Goal: Task Accomplishment & Management: Use online tool/utility

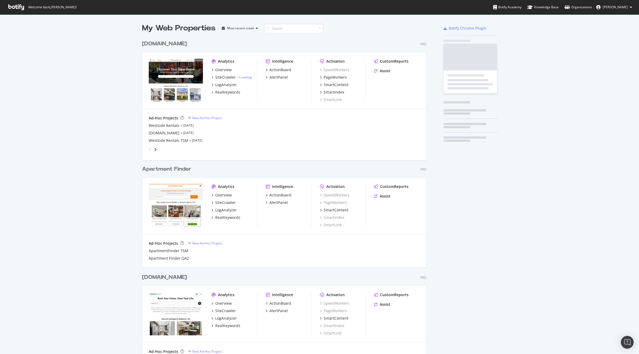
scroll to position [471, 284]
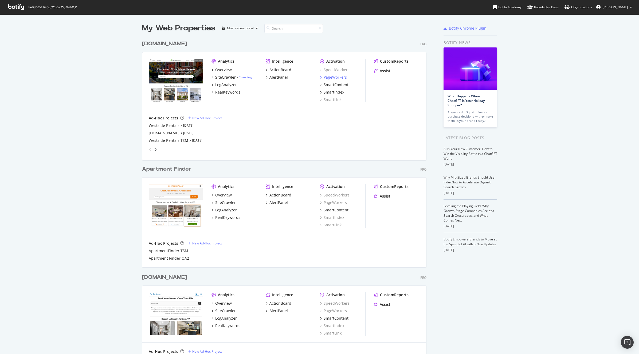
click at [337, 75] on div "PageWorkers" at bounding box center [334, 77] width 23 height 5
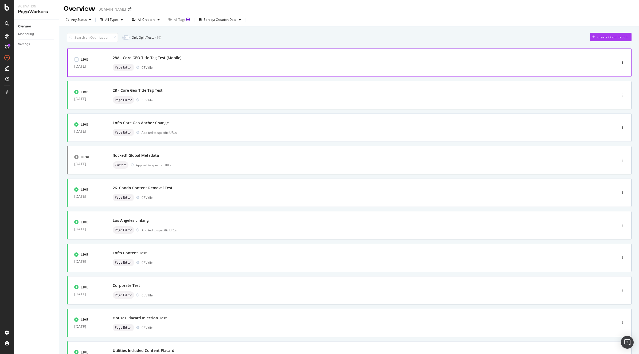
click at [163, 59] on div "28A - Core GEO Title Tag Test (Mobile)" at bounding box center [147, 57] width 69 height 5
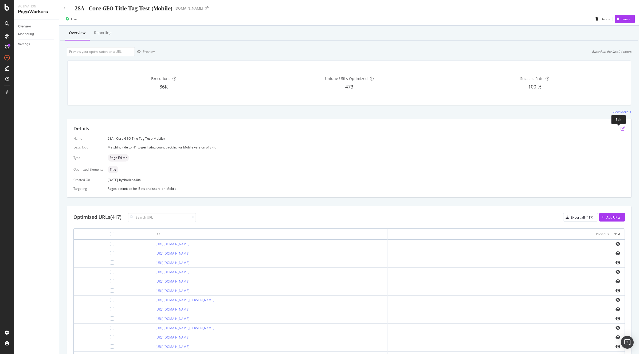
click at [620, 129] on icon "pen-to-square" at bounding box center [622, 128] width 4 height 4
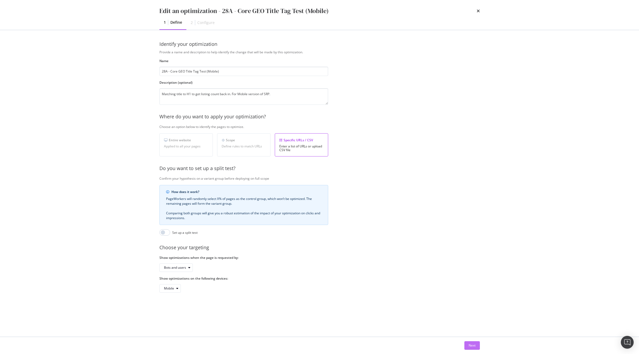
click at [472, 345] on div "Next" at bounding box center [471, 345] width 7 height 5
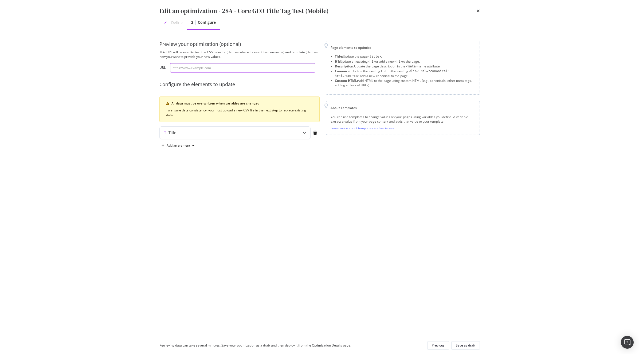
click at [192, 66] on input "modal" at bounding box center [242, 67] width 145 height 9
paste input "[URL][DOMAIN_NAME]"
click at [265, 137] on div "Title" at bounding box center [235, 133] width 151 height 12
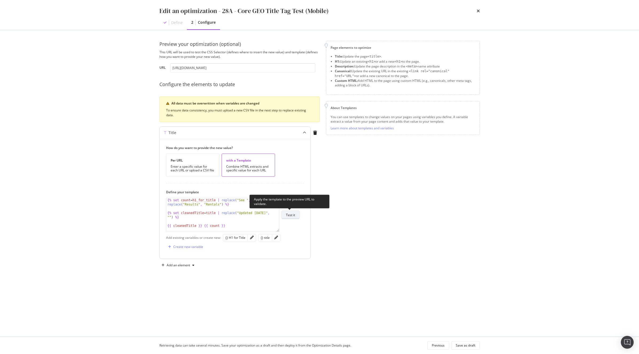
click at [290, 215] on div "Test it" at bounding box center [290, 215] width 9 height 5
click at [292, 216] on div "Test it" at bounding box center [290, 215] width 9 height 5
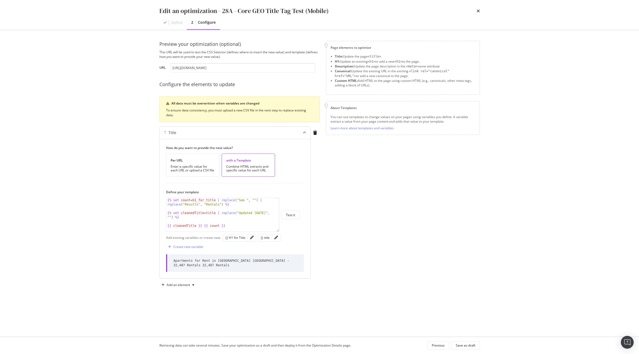
click at [252, 261] on div "Apartments for Rent in [GEOGRAPHIC_DATA] [GEOGRAPHIC_DATA] - 32,487 Rentals 32,…" at bounding box center [235, 263] width 124 height 9
click at [272, 262] on div "Apartments for Rent in [GEOGRAPHIC_DATA] [GEOGRAPHIC_DATA] - 32,487 Rentals 32,…" at bounding box center [235, 263] width 124 height 9
click at [280, 260] on div "Apartments for Rent in [GEOGRAPHIC_DATA] [GEOGRAPHIC_DATA] - 32,487 Rentals 32,…" at bounding box center [235, 263] width 124 height 9
click at [295, 213] on button "Test it" at bounding box center [290, 215] width 18 height 9
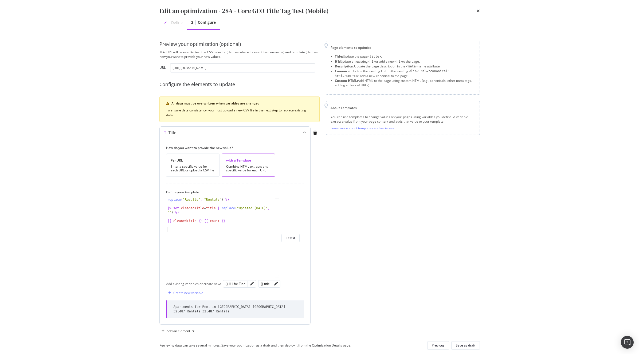
drag, startPoint x: 276, startPoint y: 231, endPoint x: 289, endPoint y: 279, distance: 49.6
click at [289, 278] on div "{% set count = h1_for_title | replace ( "See " , "" ) | replace ( "Results" , "…" at bounding box center [232, 238] width 133 height 80
click at [250, 288] on icon "pencil" at bounding box center [252, 286] width 4 height 4
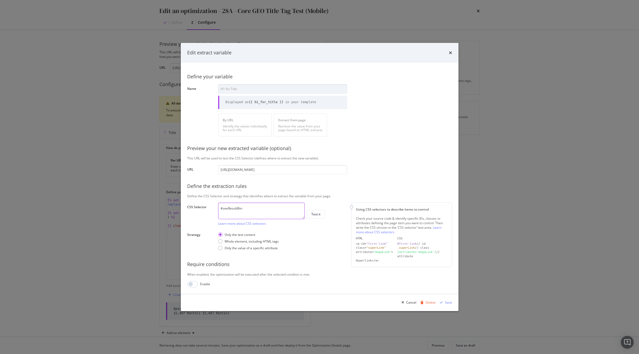
click at [256, 207] on textarea "#seeResultBtn" at bounding box center [261, 211] width 86 height 17
click at [319, 214] on div "Test it" at bounding box center [315, 214] width 9 height 5
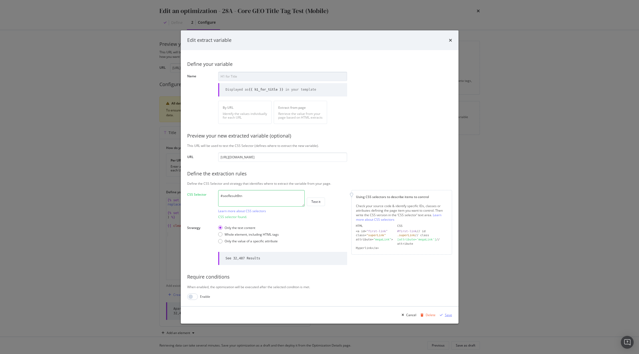
click at [446, 316] on div "Save" at bounding box center [448, 315] width 7 height 5
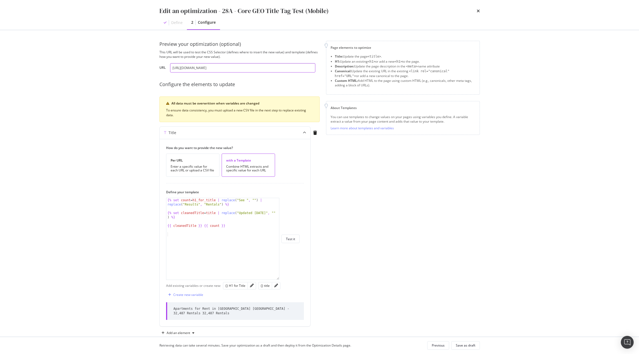
drag, startPoint x: 238, startPoint y: 68, endPoint x: 217, endPoint y: 66, distance: 21.1
click at [217, 66] on input "[URL][DOMAIN_NAME]" at bounding box center [242, 67] width 145 height 9
type input "[URL][DOMAIN_NAME]"
click at [291, 238] on div "Test it" at bounding box center [290, 239] width 9 height 5
click at [371, 268] on div "Page elements to optimize Title: Update the page <title> . H1: Update an existi…" at bounding box center [403, 189] width 154 height 297
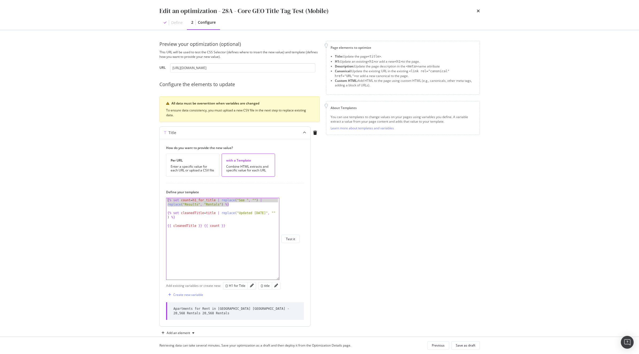
drag, startPoint x: 232, startPoint y: 205, endPoint x: 159, endPoint y: 200, distance: 73.3
click at [160, 200] on div "How do you want to provide the new value? Per URL Enter a specific value for ea…" at bounding box center [235, 233] width 151 height 188
drag, startPoint x: 230, startPoint y: 227, endPoint x: 201, endPoint y: 225, distance: 28.9
click at [201, 225] on div "{% set count = h1_for_title | replace ( "See " , "" ) | replace ( "Results" , "…" at bounding box center [222, 245] width 113 height 94
type textarea "{{ cleanedTitle }}"
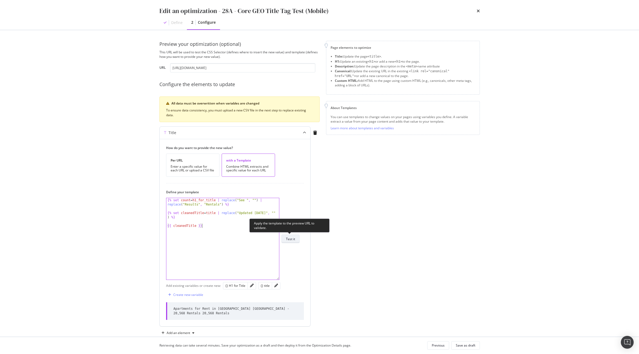
click at [287, 239] on div "Test it" at bounding box center [290, 239] width 9 height 5
click at [312, 276] on div "Title How do you want to provide the new value? Per URL Enter a specific value …" at bounding box center [239, 227] width 160 height 203
click at [289, 241] on div "Test it" at bounding box center [290, 239] width 9 height 5
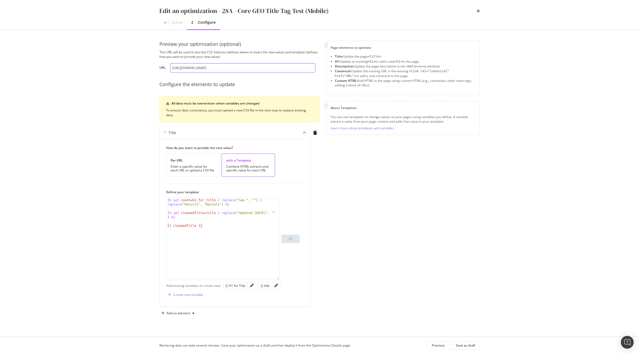
drag, startPoint x: 232, startPoint y: 68, endPoint x: 217, endPoint y: 68, distance: 14.4
click at [217, 68] on input "[URL][DOMAIN_NAME]" at bounding box center [242, 67] width 145 height 9
type input "[URL][DOMAIN_NAME]"
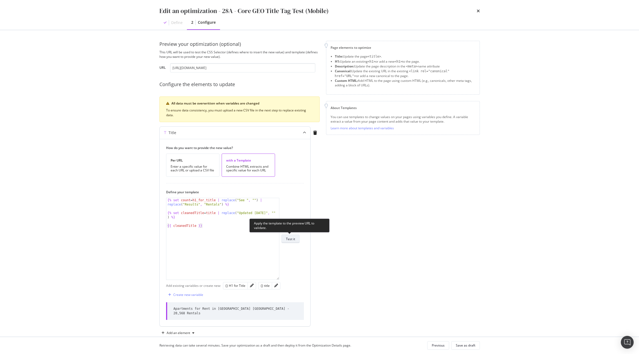
click at [291, 238] on div "Test it" at bounding box center [290, 239] width 9 height 5
click at [471, 344] on div "Save as draft" at bounding box center [465, 345] width 19 height 5
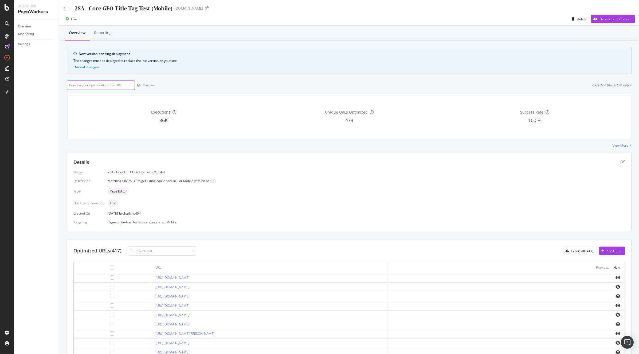
click at [112, 83] on input "url" at bounding box center [101, 85] width 68 height 9
paste input "#seeResultBtn"
type input "#seeResultBtn"
click at [105, 87] on input "url" at bounding box center [101, 85] width 68 height 9
paste input "[URL][DOMAIN_NAME]"
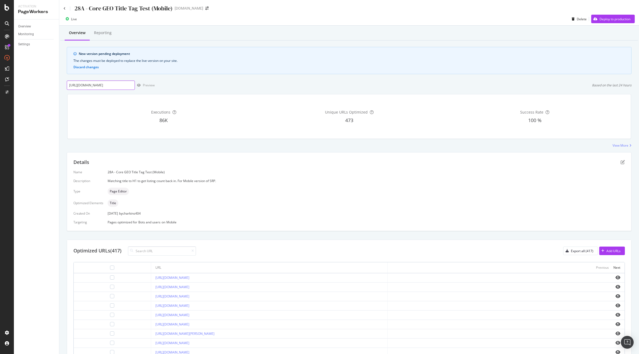
scroll to position [0, 4]
type input "[URL][DOMAIN_NAME]"
click at [149, 86] on div "Preview" at bounding box center [149, 85] width 12 height 5
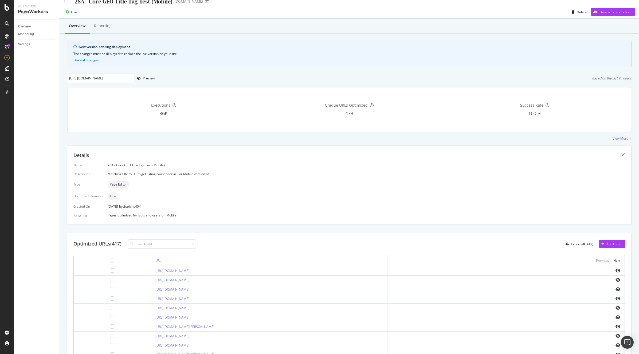
scroll to position [10, 0]
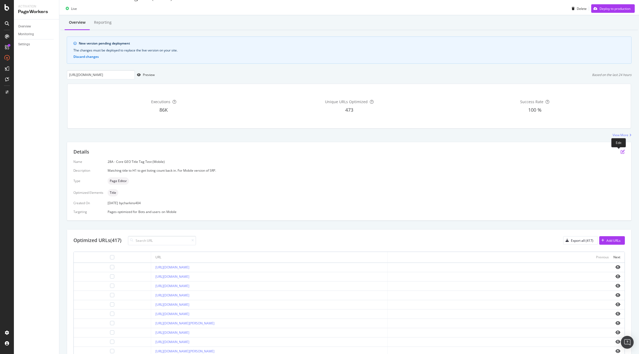
click at [620, 152] on icon "pen-to-square" at bounding box center [622, 152] width 4 height 4
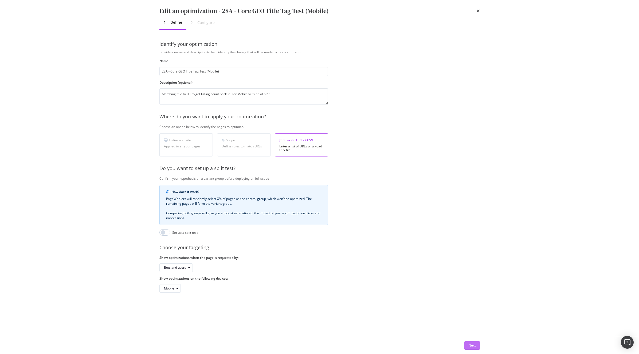
click at [470, 344] on div "Next" at bounding box center [471, 345] width 7 height 5
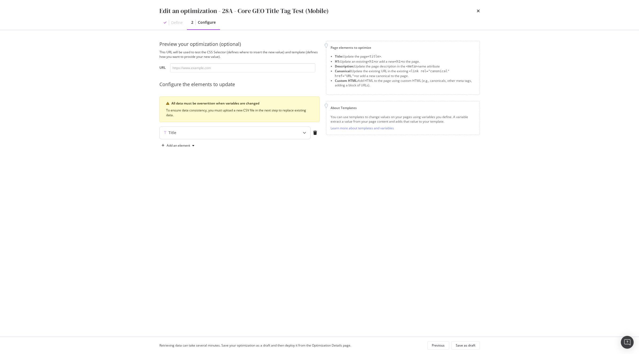
click at [239, 135] on div "Title" at bounding box center [224, 132] width 129 height 5
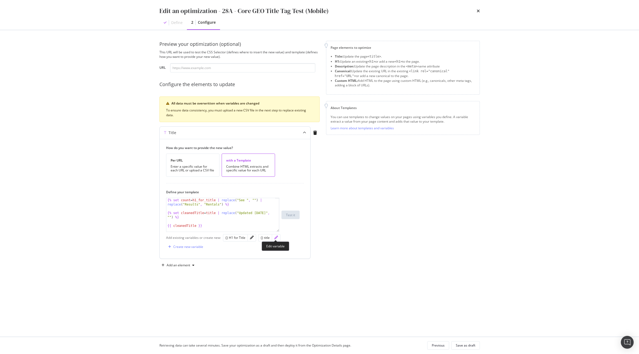
click at [277, 239] on icon "pencil" at bounding box center [276, 238] width 4 height 4
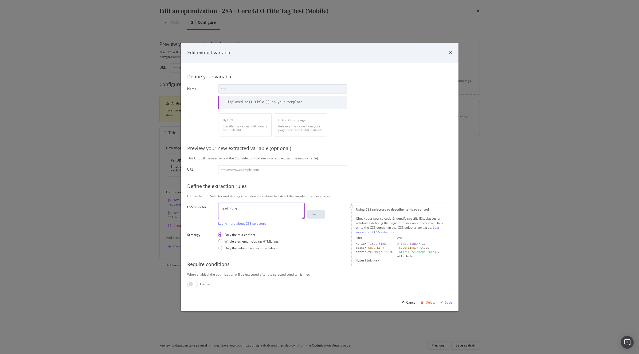
click at [254, 211] on textarea "head > title" at bounding box center [261, 211] width 86 height 17
click at [259, 172] on input "modal" at bounding box center [282, 169] width 129 height 9
paste input "[URL][DOMAIN_NAME]"
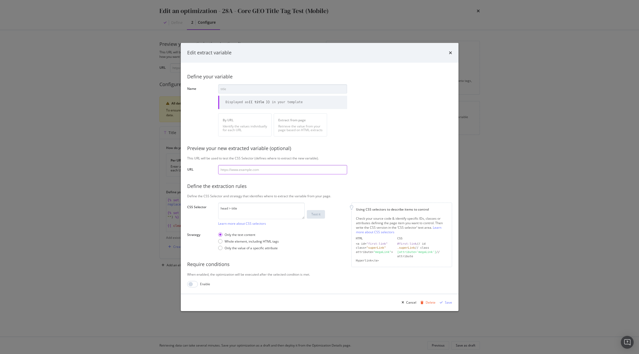
type input "[URL][DOMAIN_NAME]"
click at [314, 216] on div "Test it" at bounding box center [315, 214] width 9 height 5
click at [343, 294] on div "modal" at bounding box center [320, 294] width 278 height 0
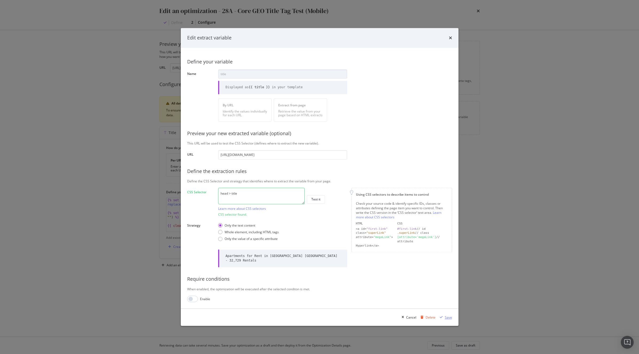
click at [449, 317] on div "Save" at bounding box center [448, 317] width 7 height 5
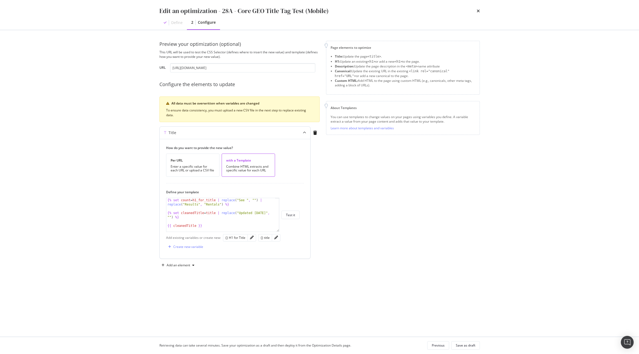
click at [211, 213] on div "{% set count = h1_for_title | replace ( "See " , "" ) | replace ( "Results" , "…" at bounding box center [220, 221] width 109 height 46
click at [267, 242] on div "Add existing variables or create new: {} H1 for Title {} title Create new varia…" at bounding box center [235, 242] width 138 height 18
click at [266, 240] on div "{} title" at bounding box center [264, 238] width 9 height 5
drag, startPoint x: 219, startPoint y: 200, endPoint x: 195, endPoint y: 200, distance: 24.0
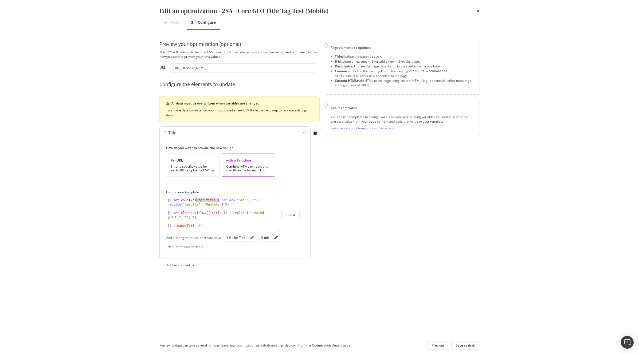
click at [195, 200] on div "{% set count = h1_for_title | replace ( "See " , "" ) | replace ( "Results" , "…" at bounding box center [220, 221] width 109 height 46
click at [234, 236] on div "{} H1 for Title" at bounding box center [235, 238] width 20 height 5
type textarea "{% set count = {{ h1_for_title }} | replace("See ", "") | replace("Results", "R…"
click at [283, 217] on button "Test it" at bounding box center [290, 215] width 18 height 9
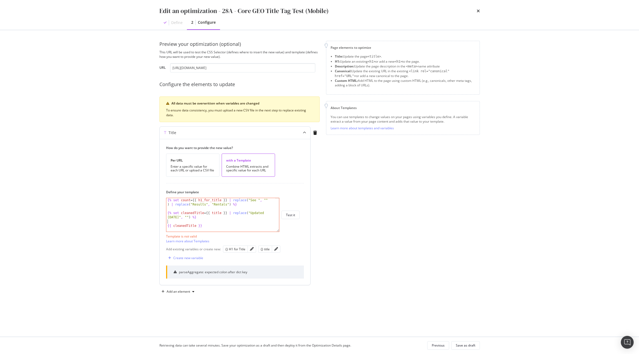
click at [217, 221] on div "{% set count = {{ h1_for_title }} | replace ( "See " , "" ) | replace ( "Result…" at bounding box center [220, 221] width 109 height 46
click at [224, 217] on div "{% set count = {{ h1_for_title }} | replace ( "See " , "" ) | replace ( "Result…" at bounding box center [220, 221] width 109 height 46
type textarea "{% set cleanedTitle = title | replace("Updated [DATE]", "") %}"
click at [334, 225] on div "Page elements to optimize Title: Update the page <title> . H1: Update an existi…" at bounding box center [403, 168] width 154 height 255
click at [476, 10] on icon "times" at bounding box center [477, 11] width 3 height 4
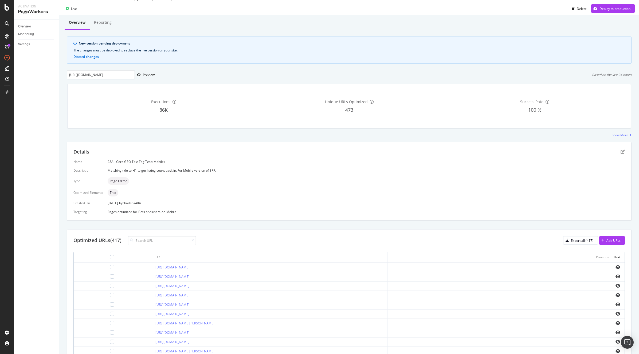
scroll to position [0, 0]
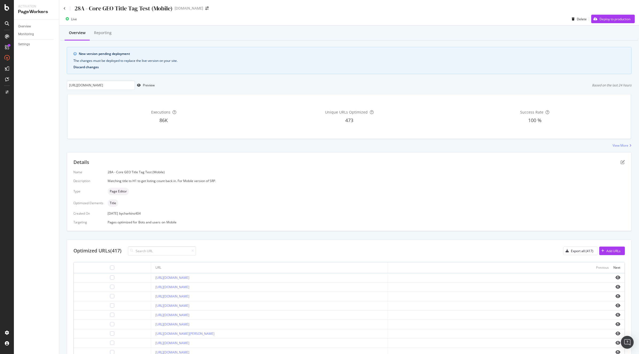
click at [88, 66] on button "Discard changes" at bounding box center [85, 67] width 25 height 4
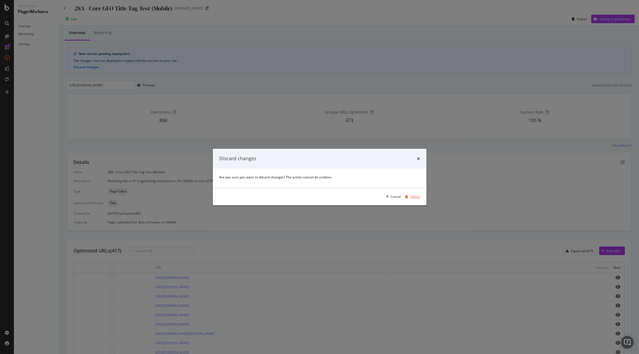
click at [413, 198] on div "Delete" at bounding box center [415, 197] width 10 height 5
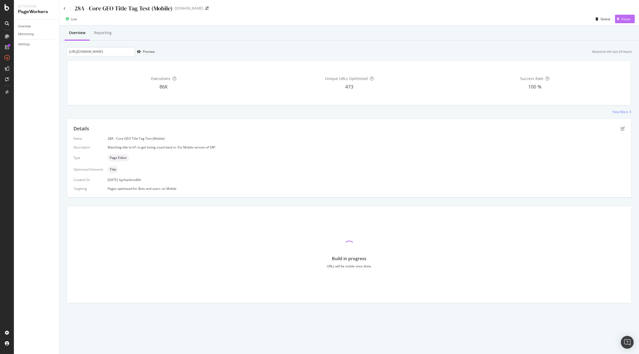
click at [623, 20] on div "Pause" at bounding box center [625, 19] width 9 height 5
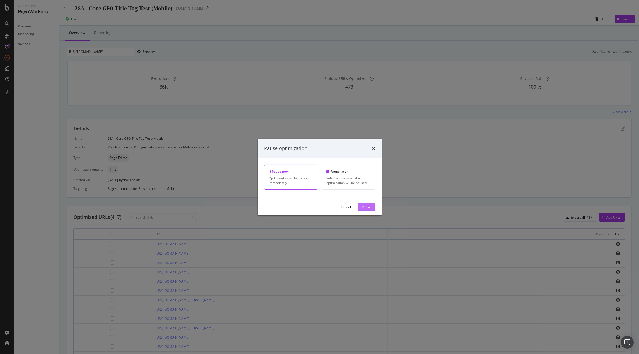
click at [364, 208] on div "Pause" at bounding box center [366, 207] width 9 height 5
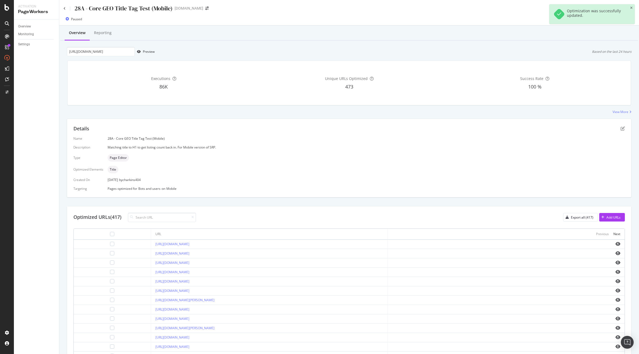
click at [288, 197] on div "Details Name 28A - Core GEO Title Tag Test (Mobile) Description Matching title …" at bounding box center [349, 158] width 564 height 78
click at [64, 9] on icon at bounding box center [65, 8] width 2 height 3
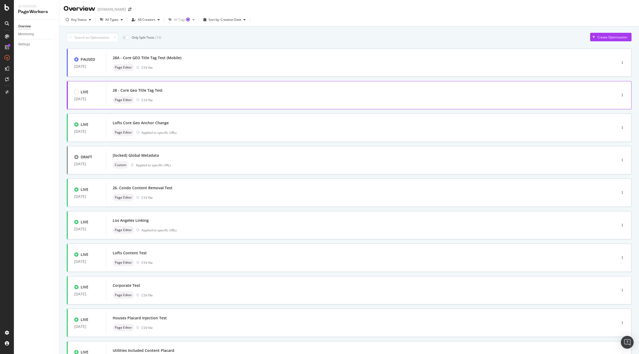
click at [169, 94] on div "28 - Core Geo Title Tag Test" at bounding box center [353, 90] width 481 height 7
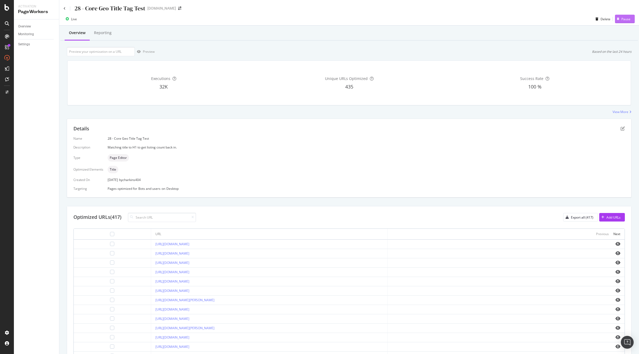
click at [621, 19] on div "Pause" at bounding box center [625, 19] width 9 height 5
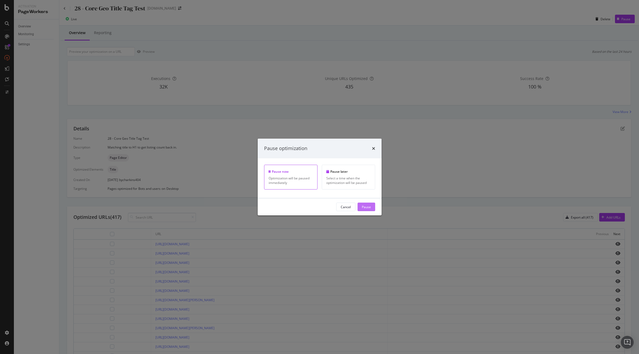
click at [369, 208] on div "Pause" at bounding box center [366, 207] width 9 height 5
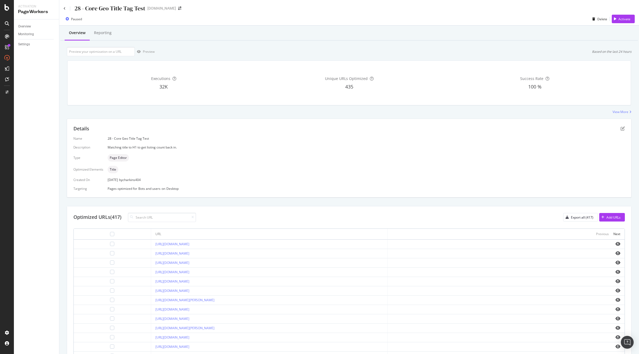
click at [66, 9] on div "28 - Core Geo Title Tag Test" at bounding box center [105, 8] width 82 height 8
click at [64, 9] on icon at bounding box center [65, 8] width 2 height 3
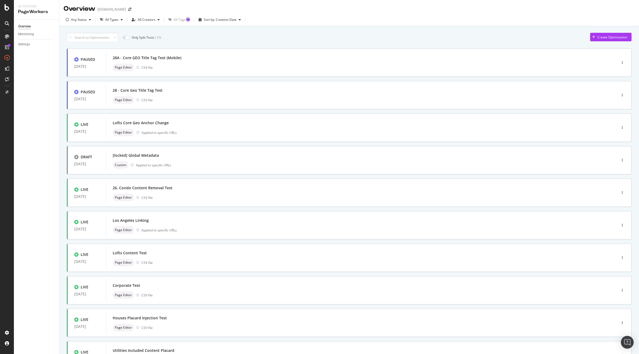
click at [248, 46] on div "Only Split Tests ( 19 ) Create Optimization PAUSED [DATE] 28A - Core GEO Title …" at bounding box center [349, 207] width 564 height 355
click at [293, 59] on div "28A - Core GEO Title Tag Test (Mobile)" at bounding box center [353, 57] width 481 height 7
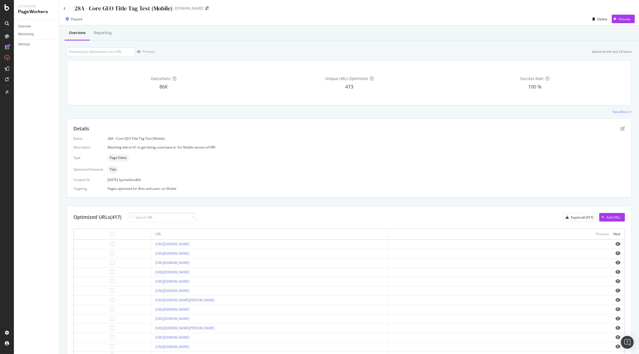
click at [326, 197] on div "Details Name 28A - Core GEO Title Tag Test (Mobile) Description Matching title …" at bounding box center [349, 158] width 564 height 79
click at [64, 8] on icon at bounding box center [65, 8] width 2 height 3
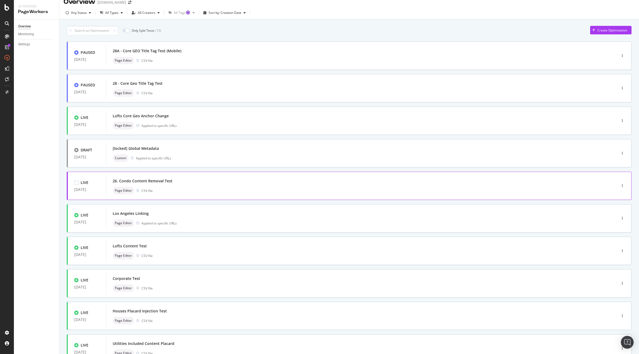
scroll to position [15, 0]
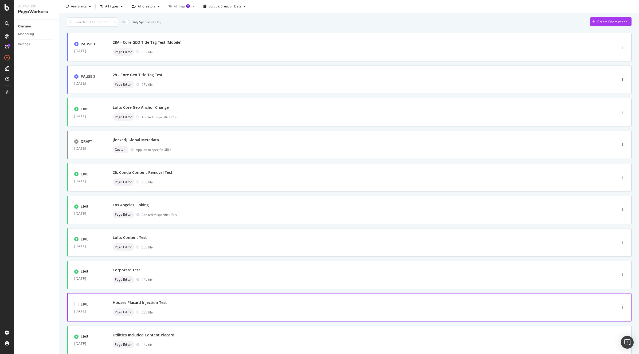
click at [238, 312] on div "Page Editor CSV file" at bounding box center [353, 312] width 481 height 7
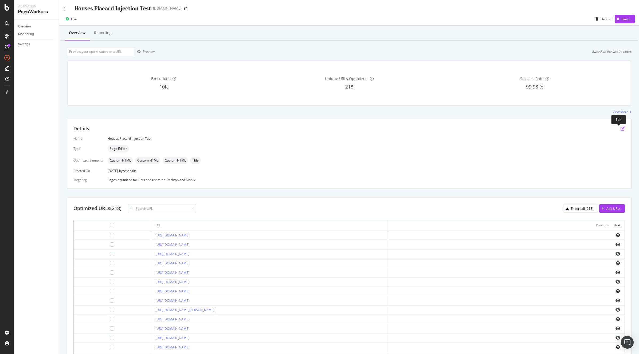
click at [620, 128] on icon "pen-to-square" at bounding box center [622, 128] width 4 height 4
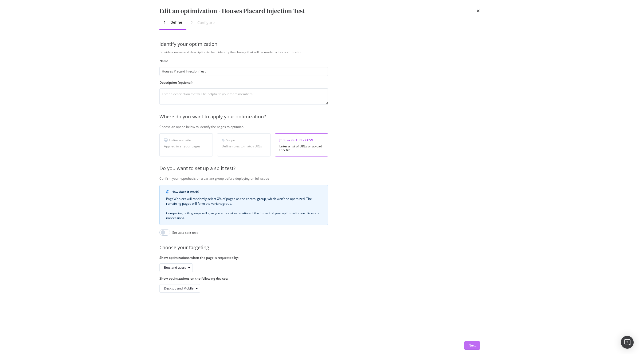
click at [472, 345] on div "Next" at bounding box center [471, 345] width 7 height 5
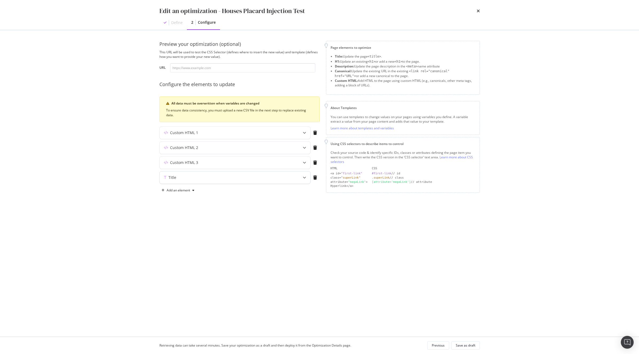
click at [198, 180] on div "Title" at bounding box center [224, 177] width 129 height 5
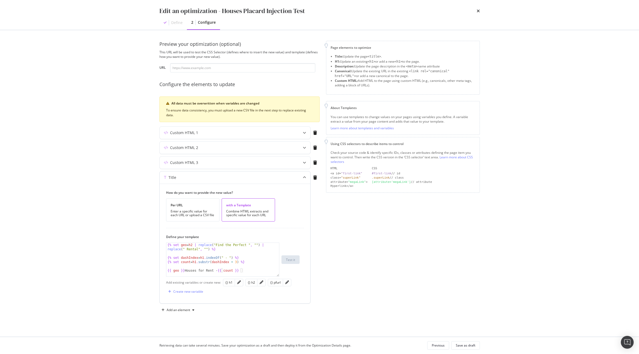
type textarea "{% set geo = h2 | replace("Find the Perfect ", "") | replace(" Rental", "") %}"
drag, startPoint x: 219, startPoint y: 251, endPoint x: 164, endPoint y: 245, distance: 55.3
click at [164, 245] on div "How do you want to provide the new value? Per URL Enter a specific value for ea…" at bounding box center [235, 244] width 151 height 120
click at [195, 292] on div "Create new variable" at bounding box center [188, 292] width 30 height 5
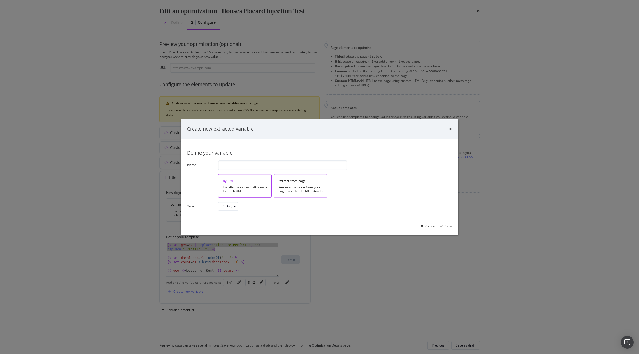
click at [287, 191] on div "Retrieve the value from your page based on HTML extracts" at bounding box center [300, 189] width 44 height 7
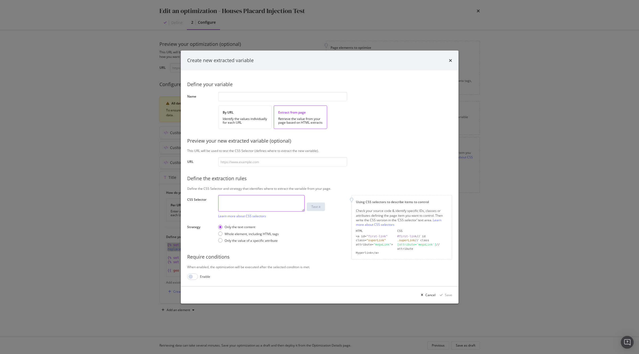
click at [242, 200] on textarea "modal" at bounding box center [261, 203] width 86 height 17
paste textarea "#seeResultBtn"
type textarea "#seeResultBtn"
click at [285, 162] on input "modal" at bounding box center [282, 161] width 129 height 9
paste input "[URL][DOMAIN_NAME]"
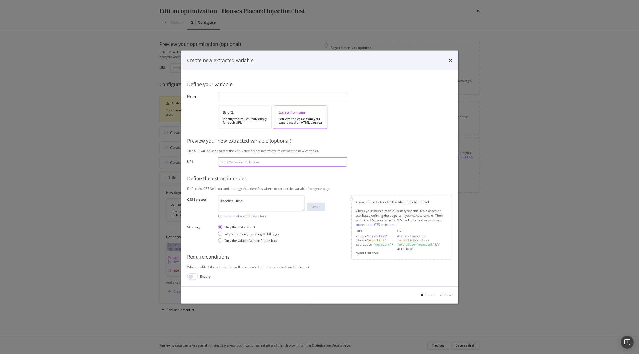
type input "[URL][DOMAIN_NAME]"
click at [268, 94] on input "modal" at bounding box center [282, 96] width 129 height 9
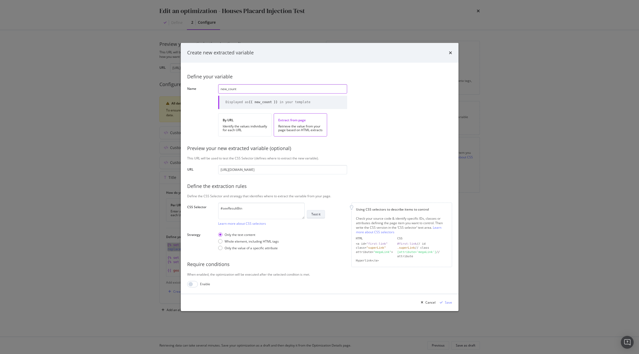
type input "new_count"
click at [317, 217] on div "Test it" at bounding box center [315, 214] width 9 height 5
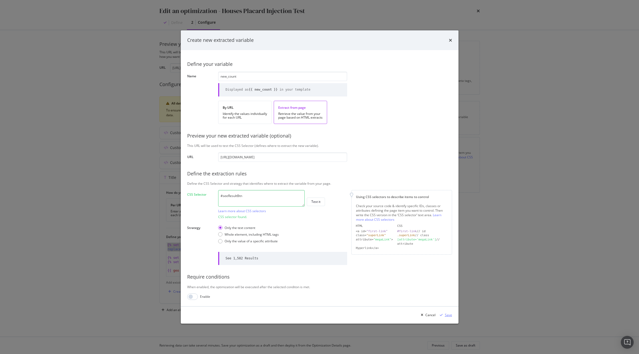
click at [445, 313] on div "Save" at bounding box center [448, 315] width 7 height 5
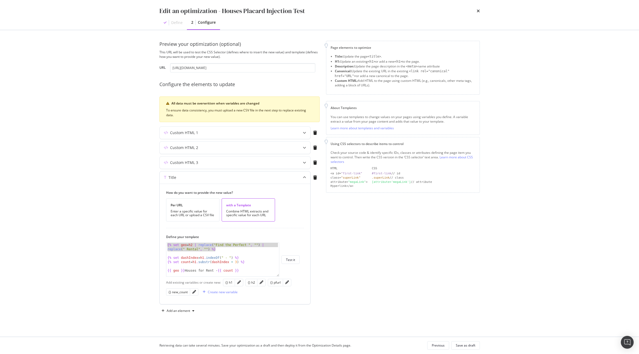
click at [205, 250] on div "{% set geo = h2 | replace ( "Find the Perfect " , "" ) | replace ( " Rental" , …" at bounding box center [222, 266] width 113 height 46
drag, startPoint x: 253, startPoint y: 262, endPoint x: 156, endPoint y: 257, distance: 97.3
click at [156, 257] on div "Preview your optimization (optional) This URL will be used to test the CSS Sele…" at bounding box center [320, 183] width 342 height 307
type textarea "{% set dashIndex = h1.indexOf(" - ") %} {% set count = h1.substr(dashIndex + 3)…"
click at [192, 254] on div "{% set geo = h2 | replace ( "Find the Perfect " , "" ) | replace ( " Rental" , …" at bounding box center [222, 266] width 113 height 46
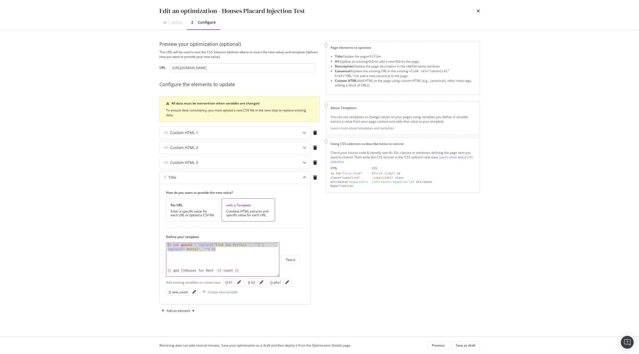
drag, startPoint x: 219, startPoint y: 249, endPoint x: 162, endPoint y: 247, distance: 57.2
click at [162, 247] on div "How do you want to provide the new value? Per URL Enter a specific value for ea…" at bounding box center [235, 244] width 151 height 121
type textarea "{% set geo = h2 | replace("Find the Perfect ", "") | replace(" Rental", "") %}"
click at [203, 261] on div "{% set geo = h2 | replace ( "Find the Perfect " , "" ) | replace ( " Rental" , …" at bounding box center [222, 266] width 113 height 46
paste textarea "{% set geo = h2 | replace("Find the Perfect ", "") | replace(" Rental", "") %}"
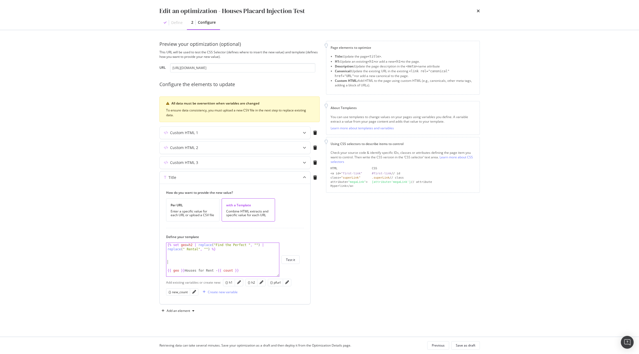
type textarea "{% set geo = h2 | replace("Find the Perfect ", "") | replace(" Rental", "") %}"
click at [188, 257] on div "{% set geo = h2 | replace ( "Find the Perfect " , "" ) | replace ( " Rental" , …" at bounding box center [220, 266] width 109 height 46
click at [182, 258] on div "{% set geo = h2 | replace ( "Find the Perfect " , "" ) | replace ( " Rental" , …" at bounding box center [222, 266] width 113 height 46
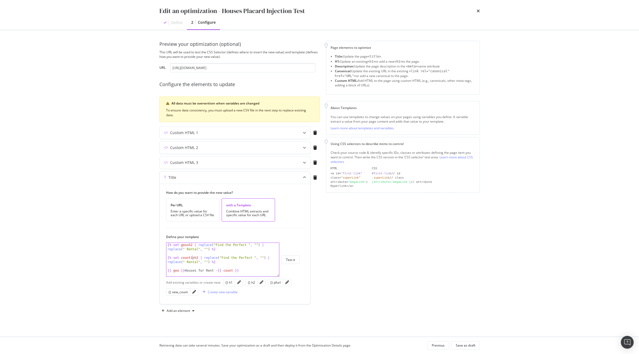
click at [199, 257] on div "{% set geo = h2 | replace ( "Find the Perfect " , "" ) | replace ( " Rental" , …" at bounding box center [222, 266] width 113 height 46
drag, startPoint x: 239, startPoint y: 258, endPoint x: 268, endPoint y: 259, distance: 29.4
click at [268, 259] on div "{% set geo = h2 | replace ( "Find the Perfect " , "" ) | replace ( " Rental" , …" at bounding box center [222, 266] width 113 height 46
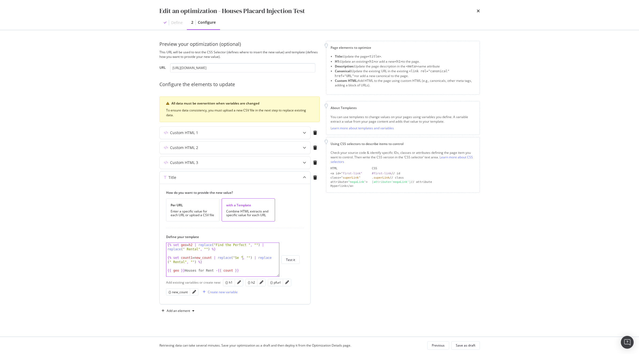
scroll to position [0, 7]
click at [176, 263] on div "{% set geo = h2 | replace ( "Find the Perfect " , "" ) | replace ( " Rental" , …" at bounding box center [222, 266] width 113 height 46
click at [195, 262] on div "{% set geo = h2 | replace ( "Find the Perfect " , "" ) | replace ( " Rental" , …" at bounding box center [222, 266] width 113 height 46
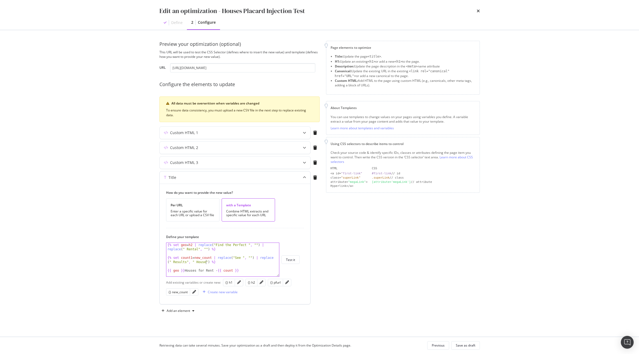
scroll to position [0, 13]
click at [192, 258] on div "{% set geo = h2 | replace ( "Find the Perfect " , "" ) | replace ( " Rental" , …" at bounding box center [222, 266] width 113 height 46
type textarea "{% set count = new_count | replace("See ", "") | replace(" Results", " Houses")…"
click at [299, 258] on button "Test it" at bounding box center [290, 260] width 18 height 9
click at [255, 71] on input "[URL][DOMAIN_NAME]" at bounding box center [242, 67] width 145 height 9
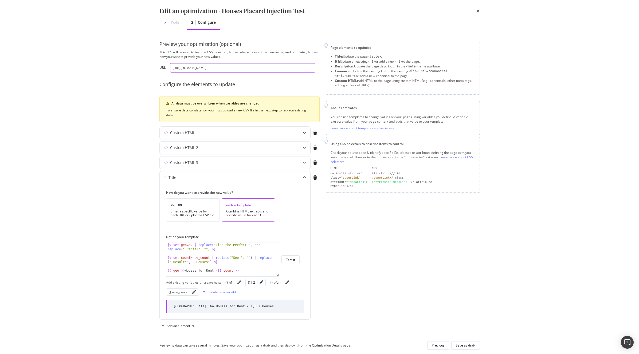
click at [255, 71] on input "[URL][DOMAIN_NAME]" at bounding box center [242, 67] width 145 height 9
click at [468, 344] on div "Save as draft" at bounding box center [465, 345] width 19 height 5
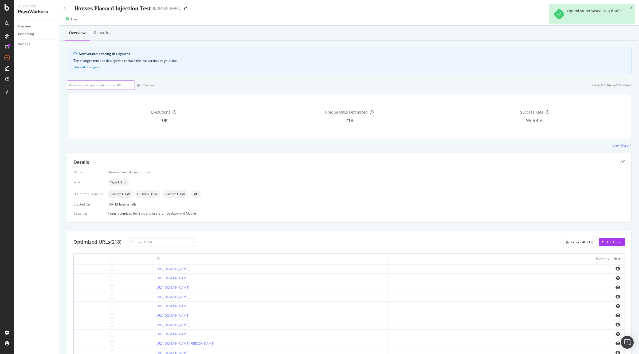
click at [102, 81] on input "url" at bounding box center [101, 85] width 68 height 9
paste input "[URL][DOMAIN_NAME]"
click at [147, 87] on div "Preview" at bounding box center [149, 85] width 12 height 5
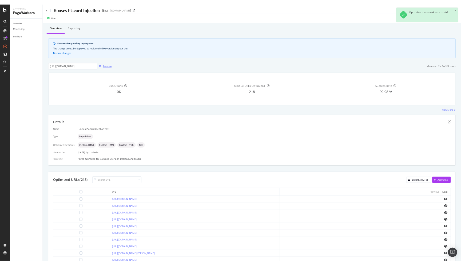
scroll to position [0, 0]
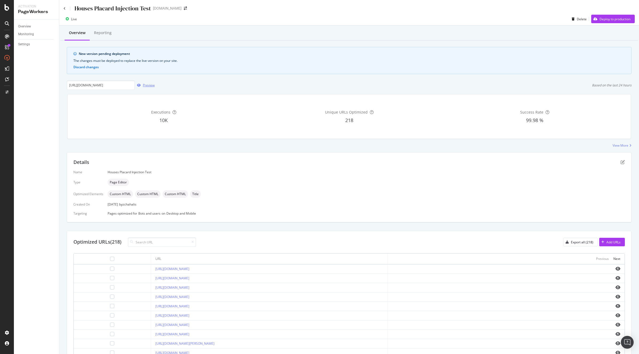
click at [145, 84] on div "Preview" at bounding box center [149, 85] width 12 height 5
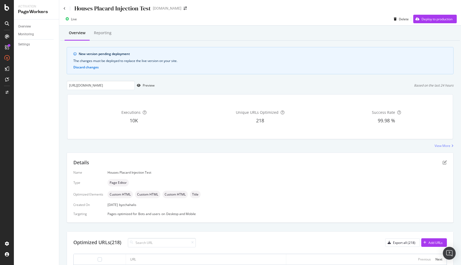
click at [209, 81] on div "[URL][DOMAIN_NAME] Preview Based on the last 24 hours" at bounding box center [260, 85] width 387 height 9
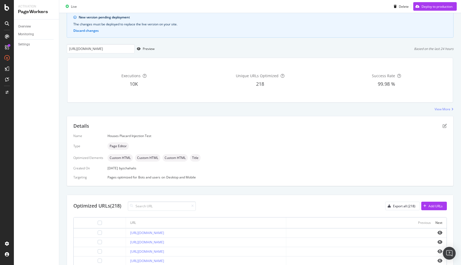
scroll to position [35, 0]
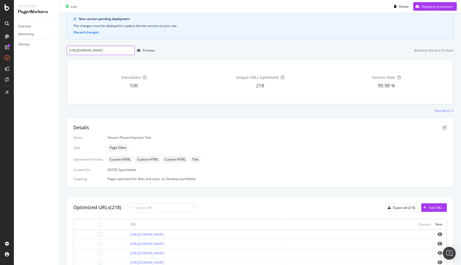
click at [128, 53] on input "[URL][DOMAIN_NAME]" at bounding box center [101, 50] width 68 height 9
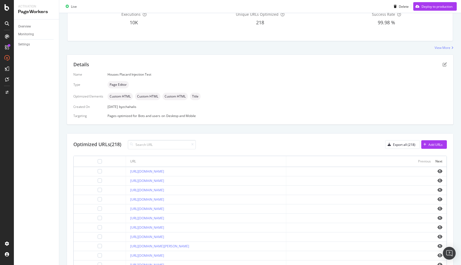
scroll to position [100, 0]
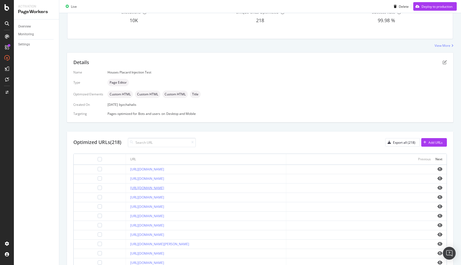
drag, startPoint x: 201, startPoint y: 189, endPoint x: 113, endPoint y: 187, distance: 87.8
click at [130, 187] on div "[URL][DOMAIN_NAME]" at bounding box center [206, 187] width 152 height 5
copy link "[URL][DOMAIN_NAME]"
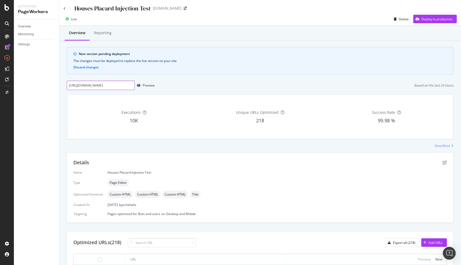
click at [99, 85] on input "[URL][DOMAIN_NAME]" at bounding box center [101, 85] width 68 height 9
paste input "lbuquerque-nm"
type input "[URL][DOMAIN_NAME]"
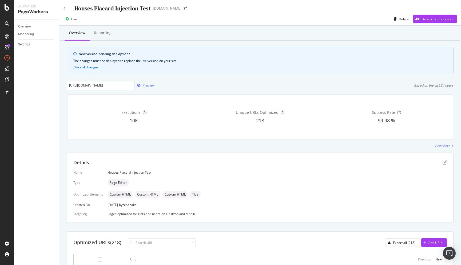
click at [151, 84] on div "Preview" at bounding box center [149, 85] width 12 height 5
click at [440, 146] on div "View More" at bounding box center [443, 145] width 16 height 5
click at [446, 162] on icon "pen-to-square" at bounding box center [445, 162] width 4 height 4
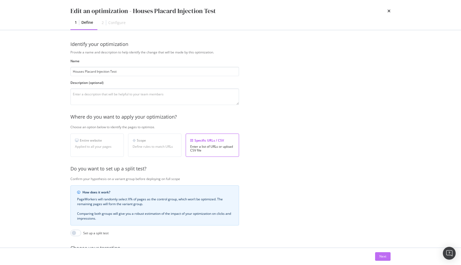
click at [382, 258] on div "Next" at bounding box center [382, 256] width 7 height 5
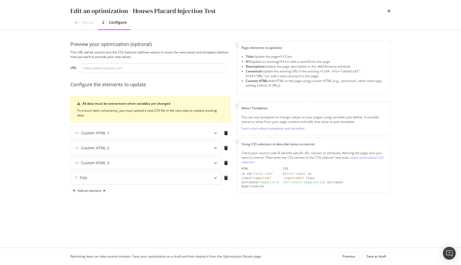
click at [178, 175] on div "Title" at bounding box center [135, 177] width 129 height 5
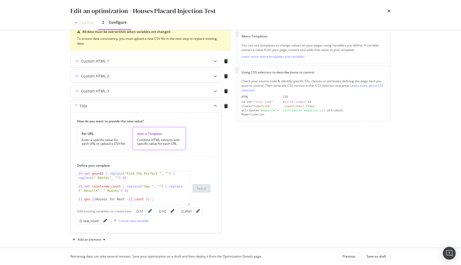
scroll to position [78, 0]
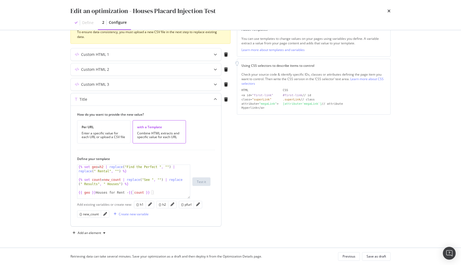
click at [114, 183] on div "{% set geo = h2 | replace ( "Find the Perfect " , "" ) | replace ( " Rental" , …" at bounding box center [133, 188] width 113 height 46
type textarea "{% set count = new_count | replace("See ", "") | replace(" Results", " Homes") …"
click at [367, 256] on button "Save as draft" at bounding box center [376, 256] width 29 height 9
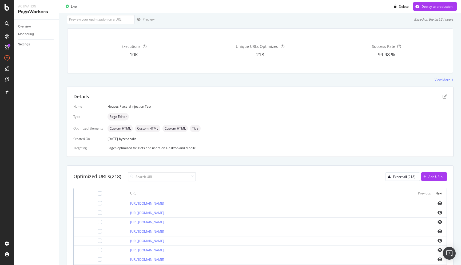
scroll to position [68, 0]
drag, startPoint x: 206, startPoint y: 248, endPoint x: 94, endPoint y: 252, distance: 111.6
click at [94, 252] on tr "[URL][DOMAIN_NAME]" at bounding box center [260, 248] width 373 height 9
copy tr "[URL][DOMAIN_NAME]"
click at [104, 20] on input "url" at bounding box center [101, 17] width 68 height 9
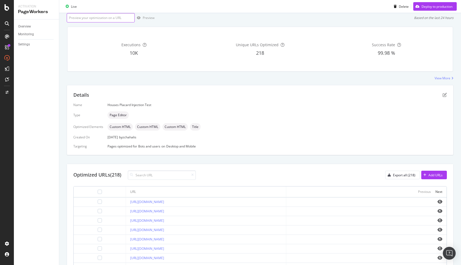
paste input "[URL][DOMAIN_NAME]"
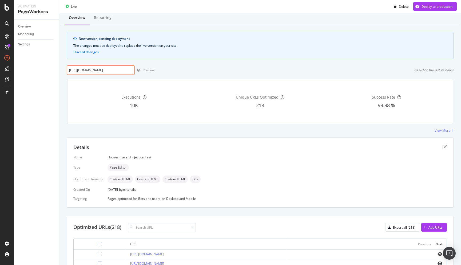
scroll to position [0, 0]
click at [164, 73] on div "[URL][DOMAIN_NAME] Preview Based on the last 24 hours" at bounding box center [260, 69] width 387 height 9
drag, startPoint x: 77, startPoint y: 69, endPoint x: 56, endPoint y: 70, distance: 20.8
click at [56, 70] on div "Activation PageWorkers Overview Monitoring Settings Houses Placard Injection Te…" at bounding box center [237, 132] width 447 height 265
type input "[URL][DOMAIN_NAME]"
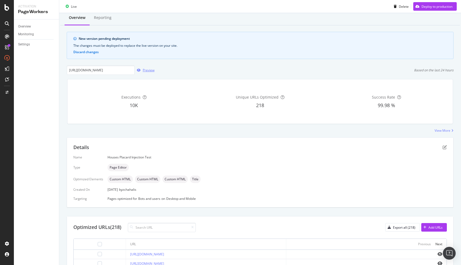
click at [148, 72] on div "Preview" at bounding box center [149, 70] width 12 height 5
click at [378, 58] on div "New version pending deployment The changes must be deployed to replace the live…" at bounding box center [260, 45] width 387 height 27
click at [428, 6] on div "Deploy to production" at bounding box center [437, 6] width 31 height 5
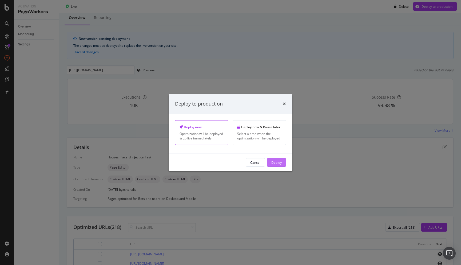
click at [284, 162] on button "Deploy" at bounding box center [276, 162] width 19 height 9
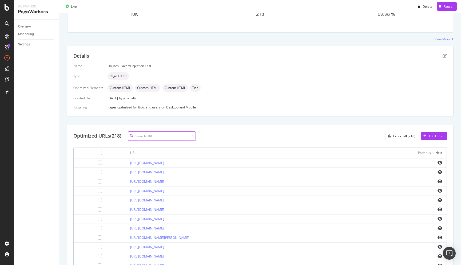
scroll to position [132, 0]
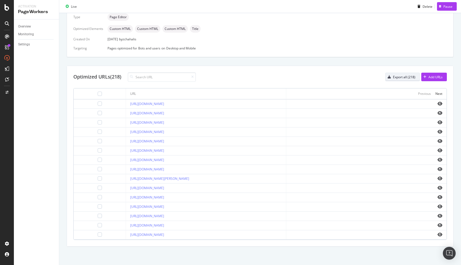
click at [396, 76] on div "Export all (218)" at bounding box center [404, 77] width 22 height 5
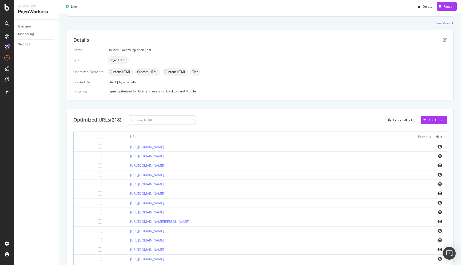
scroll to position [88, 0]
click at [444, 41] on icon "pen-to-square" at bounding box center [445, 40] width 4 height 4
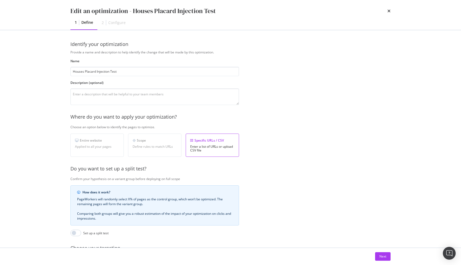
scroll to position [56, 0]
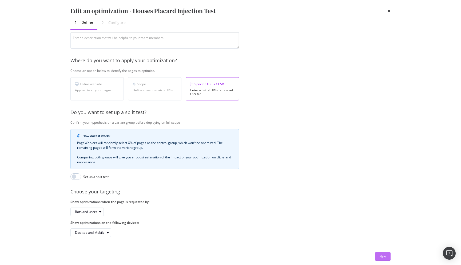
click at [380, 258] on div "Next" at bounding box center [382, 256] width 7 height 5
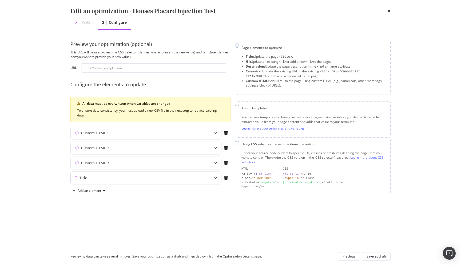
click at [124, 175] on div "Title" at bounding box center [135, 177] width 129 height 5
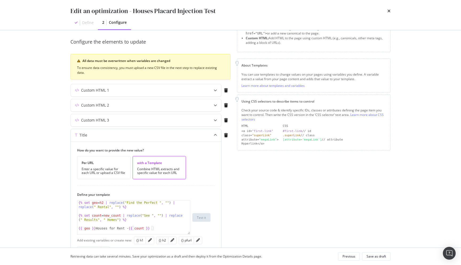
scroll to position [78, 0]
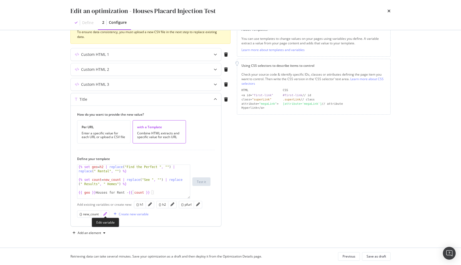
click at [107, 213] on icon "pencil" at bounding box center [105, 214] width 4 height 4
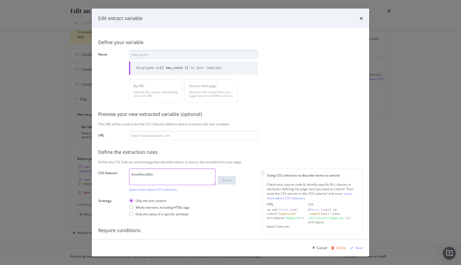
click at [156, 178] on textarea "#seeResultBtn" at bounding box center [172, 176] width 86 height 17
click at [139, 208] on div "Whole element, including HTML tags" at bounding box center [163, 207] width 54 height 5
click at [146, 214] on div "Only the value of a specific attribute" at bounding box center [162, 214] width 53 height 5
click at [162, 177] on textarea "#seeResultBtn" at bounding box center [172, 176] width 86 height 17
paste textarea "advancedFilters > section.mortar-wrapper.actionButtons > div"
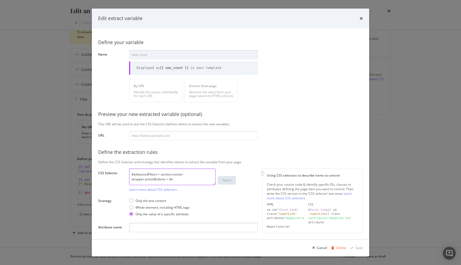
type textarea "#advancedFilters > section.mortar-wrapper.actionButtons > div"
click at [193, 228] on input "modal" at bounding box center [193, 227] width 129 height 9
click at [156, 227] on input "modal" at bounding box center [193, 227] width 129 height 9
paste input "seeResultBtn"
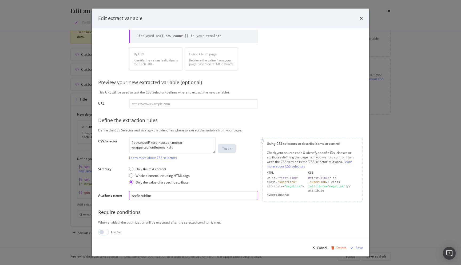
scroll to position [34, 0]
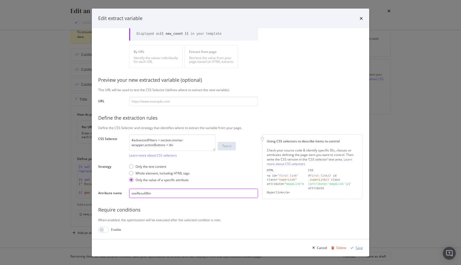
type input "seeResultBtn"
click at [356, 247] on div "Save" at bounding box center [359, 247] width 7 height 5
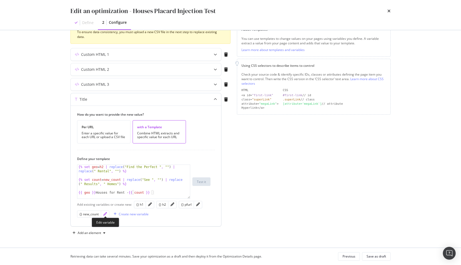
click at [105, 213] on icon "pencil" at bounding box center [105, 214] width 4 height 4
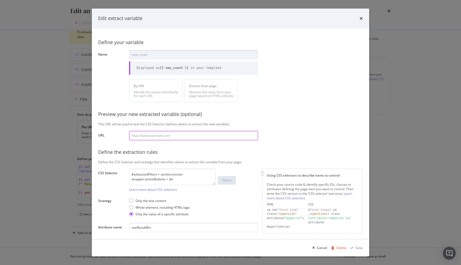
click at [165, 138] on input "modal" at bounding box center [193, 135] width 129 height 9
paste input "[URL][DOMAIN_NAME][PERSON_NAME]"
type input "[URL][DOMAIN_NAME][PERSON_NAME]"
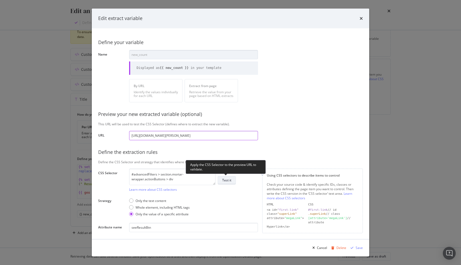
type input "[URL][DOMAIN_NAME][PERSON_NAME]"
click at [226, 182] on div "Test it" at bounding box center [226, 180] width 9 height 5
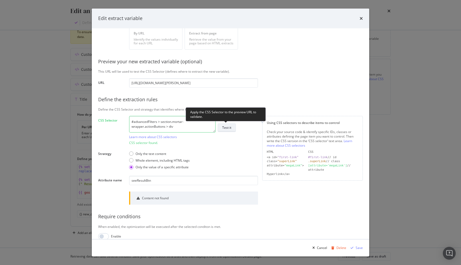
scroll to position [60, 0]
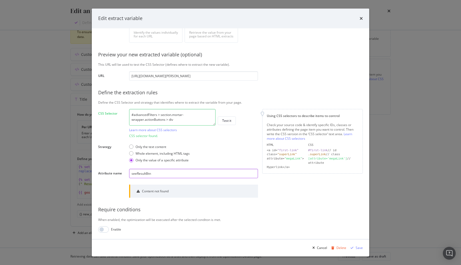
click at [167, 174] on input "seeResultBtn" at bounding box center [193, 173] width 129 height 9
paste input "btn btn-sm btn-primary done"
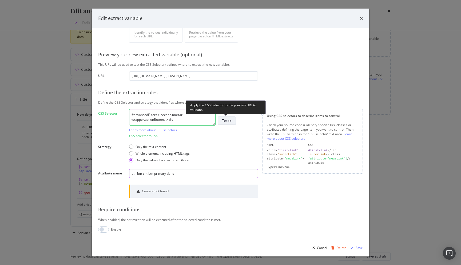
type input "btn btn-sm btn-primary done"
click at [229, 119] on div "Test it" at bounding box center [226, 120] width 9 height 5
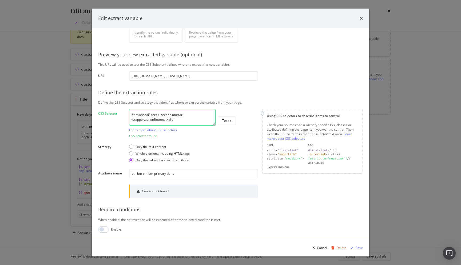
click at [174, 113] on textarea "#advancedFilters > section.mortar-wrapper.actionButtons > div" at bounding box center [172, 117] width 86 height 17
paste textarea "modal"
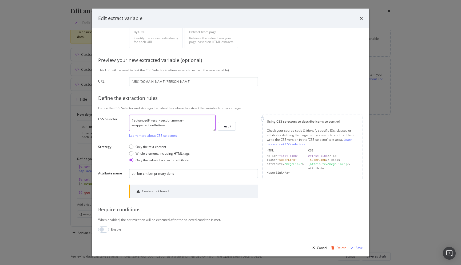
type textarea "#advancedFilters > section.mortar-wrapper.actionButtons"
click at [187, 174] on input "btn btn-sm btn-primary done" at bounding box center [193, 173] width 129 height 9
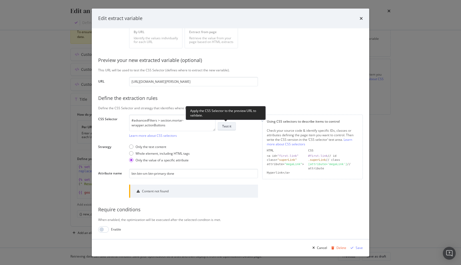
click at [225, 128] on div "Test it" at bounding box center [226, 126] width 9 height 5
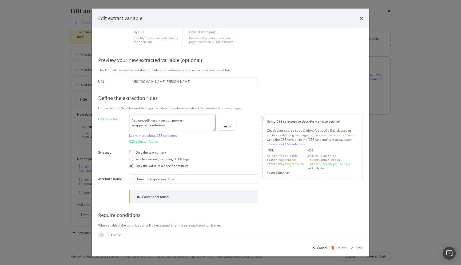
click at [110, 196] on div "Define your variable Name new_count Displayed as {{ new_count }} in your templa…" at bounding box center [230, 109] width 265 height 257
click at [320, 249] on div "Cancel" at bounding box center [322, 247] width 10 height 5
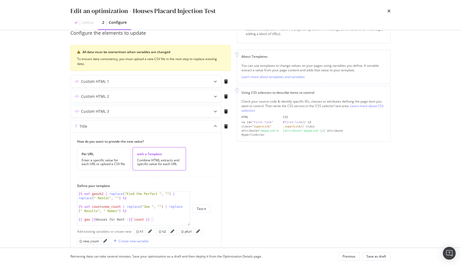
scroll to position [0, 0]
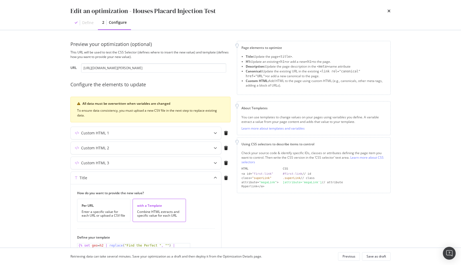
click at [391, 10] on div "Edit an optimization - Houses Placard Injection Test Define 2 Configure" at bounding box center [231, 15] width 342 height 30
click at [388, 11] on icon "times" at bounding box center [388, 11] width 3 height 4
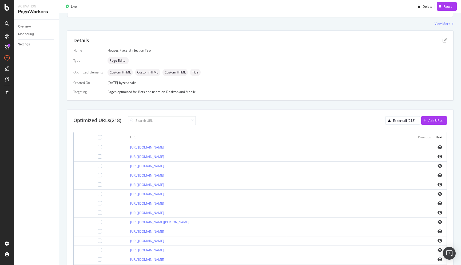
drag, startPoint x: 189, startPoint y: 242, endPoint x: 112, endPoint y: 242, distance: 77.7
click at [126, 242] on td "[URL][DOMAIN_NAME]" at bounding box center [206, 240] width 160 height 9
copy link "[URL][DOMAIN_NAME]"
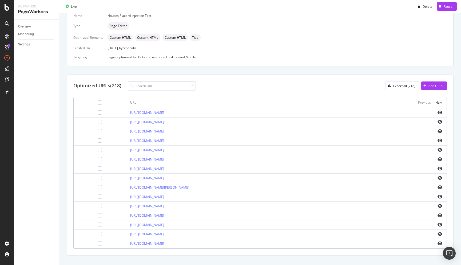
scroll to position [132, 0]
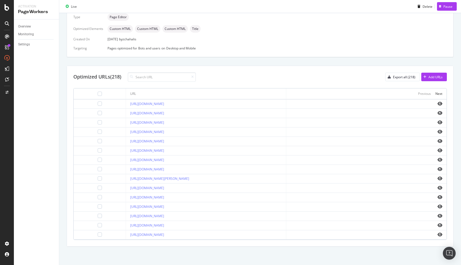
drag, startPoint x: 196, startPoint y: 215, endPoint x: 113, endPoint y: 214, distance: 83.3
click at [126, 214] on td "[URL][DOMAIN_NAME]" at bounding box center [206, 215] width 160 height 9
copy link "[URL][DOMAIN_NAME]"
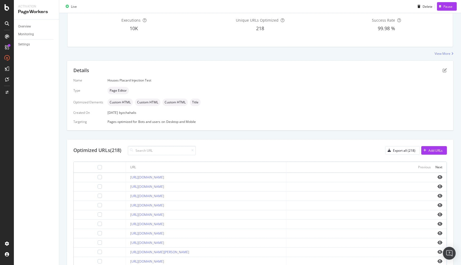
scroll to position [49, 0]
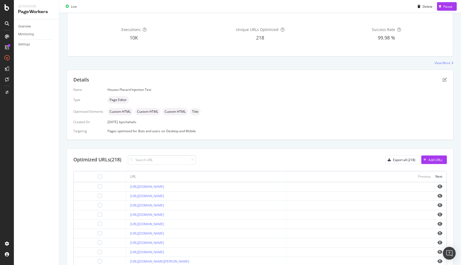
click at [448, 79] on div "Details Name Houses Placard Injection Test Type Page Editor Optimized Elements …" at bounding box center [260, 105] width 386 height 70
click at [444, 78] on icon "pen-to-square" at bounding box center [445, 79] width 4 height 4
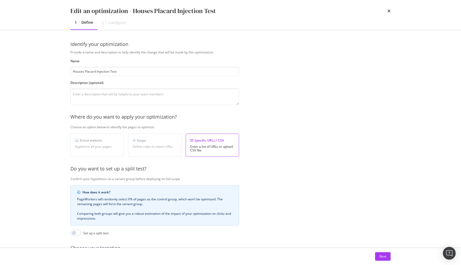
scroll to position [56, 0]
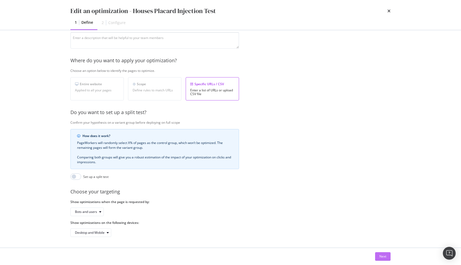
click at [375, 256] on button "Next" at bounding box center [382, 256] width 15 height 9
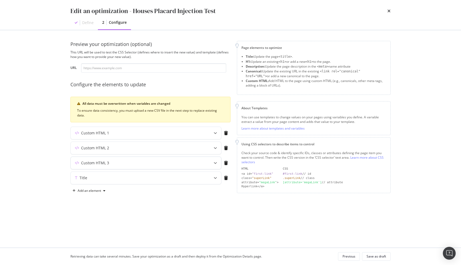
click at [160, 164] on div "Custom HTML 3" at bounding box center [135, 162] width 129 height 5
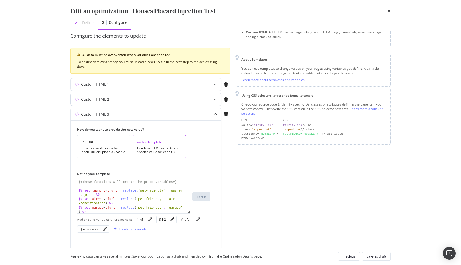
click at [121, 103] on div "Custom HTML 2" at bounding box center [146, 99] width 151 height 12
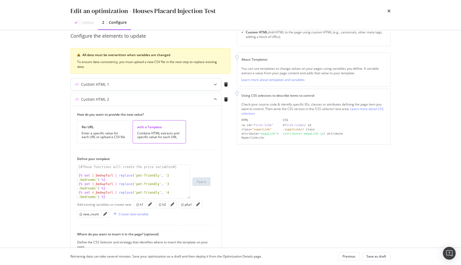
click at [121, 84] on div "Custom HTML 1" at bounding box center [135, 84] width 129 height 5
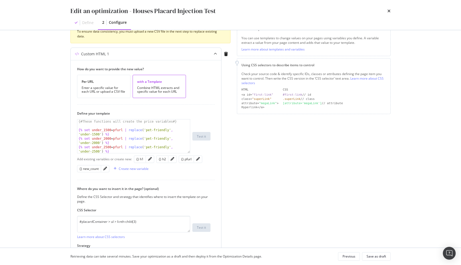
scroll to position [164, 0]
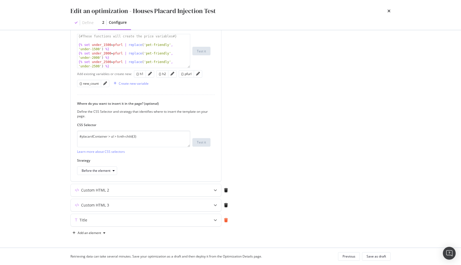
click at [227, 221] on icon "modal" at bounding box center [226, 220] width 4 height 4
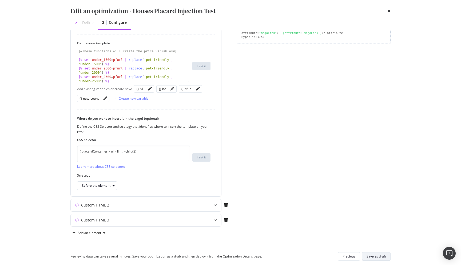
click at [378, 255] on div "Save as draft" at bounding box center [376, 256] width 19 height 5
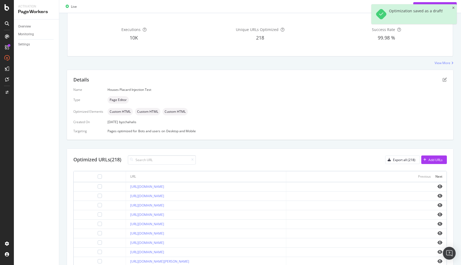
scroll to position [0, 0]
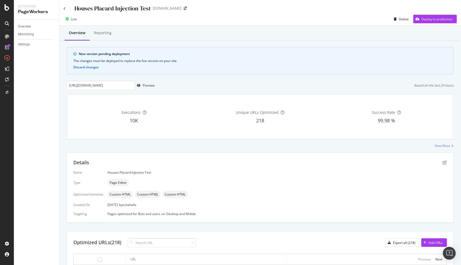
click at [453, 8] on div "Houses Placard Injection Test [DOMAIN_NAME]" at bounding box center [260, 6] width 402 height 13
click at [435, 17] on div "Deploy to production" at bounding box center [437, 19] width 31 height 5
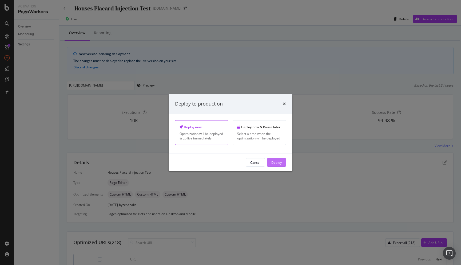
click at [280, 163] on div "Deploy" at bounding box center [276, 162] width 10 height 5
